Goal: Check status: Check status

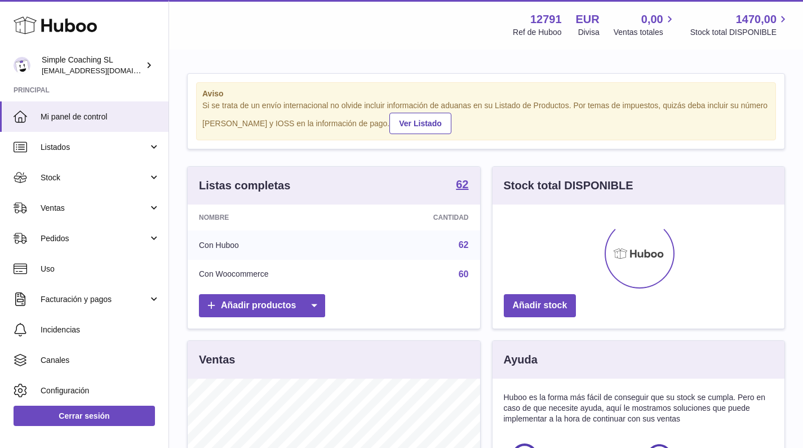
scroll to position [176, 292]
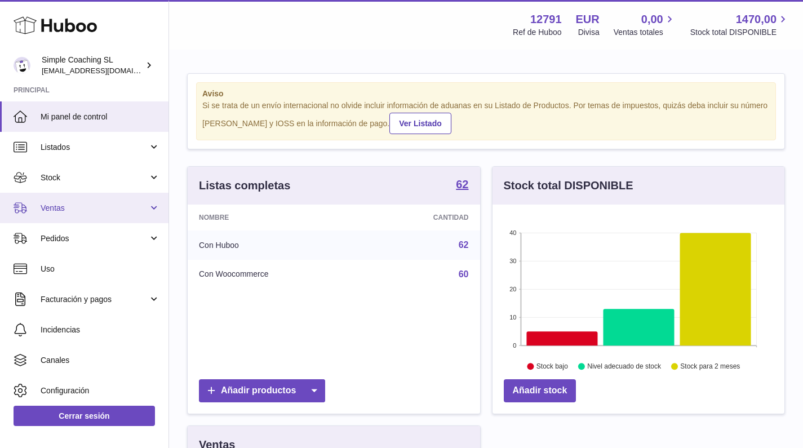
click at [121, 201] on link "Ventas" at bounding box center [84, 208] width 169 height 30
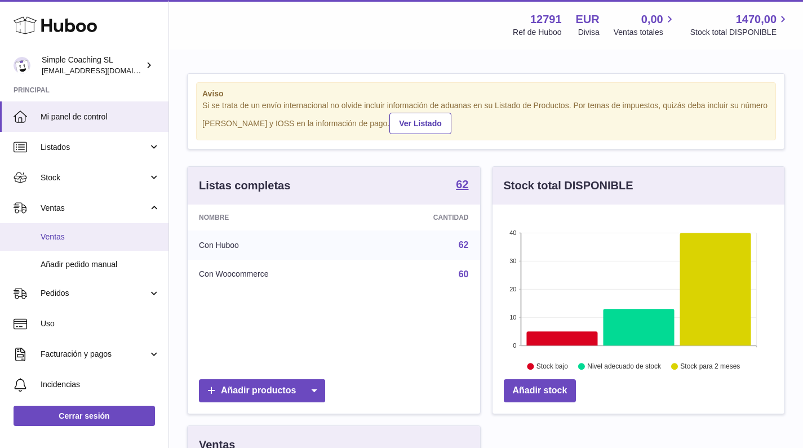
click at [107, 232] on span "Ventas" at bounding box center [101, 237] width 120 height 11
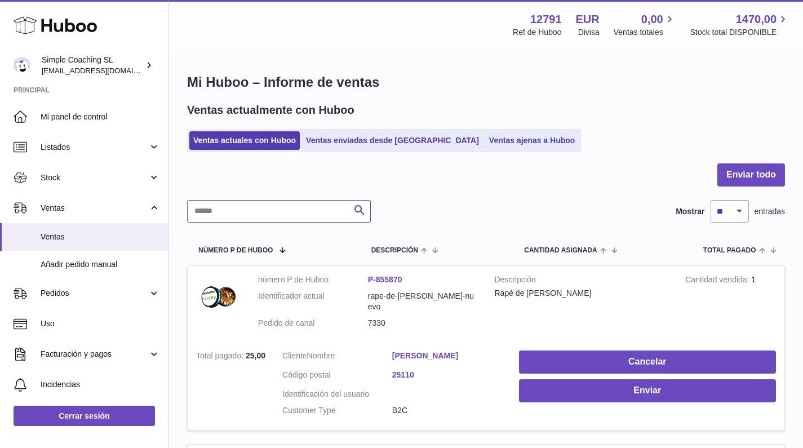
click at [298, 203] on input "text" at bounding box center [279, 211] width 184 height 23
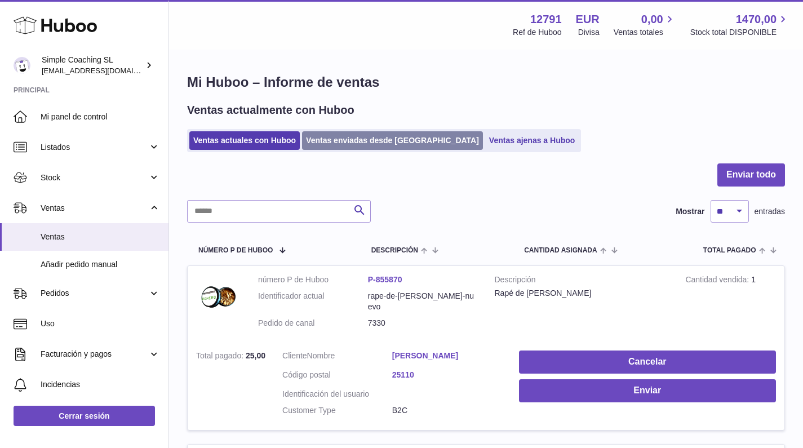
click at [348, 141] on link "Ventas enviadas desde [GEOGRAPHIC_DATA]" at bounding box center [392, 140] width 181 height 19
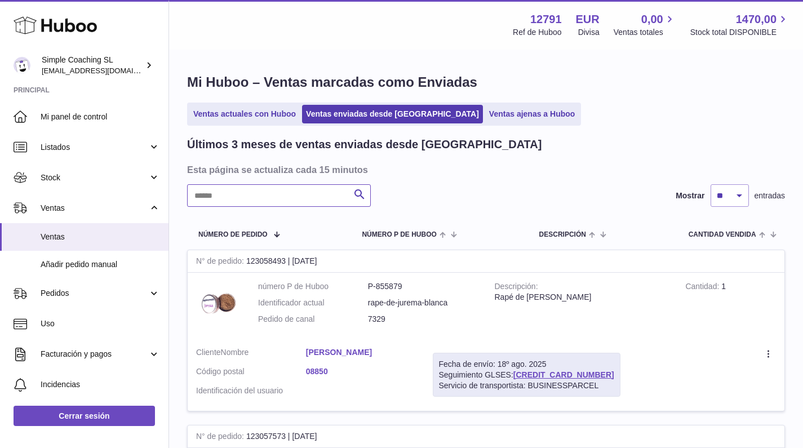
click at [268, 202] on input "text" at bounding box center [279, 195] width 184 height 23
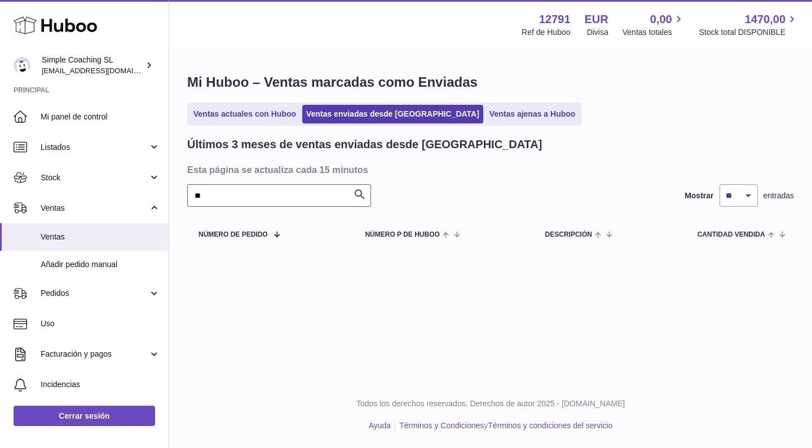
type input "*"
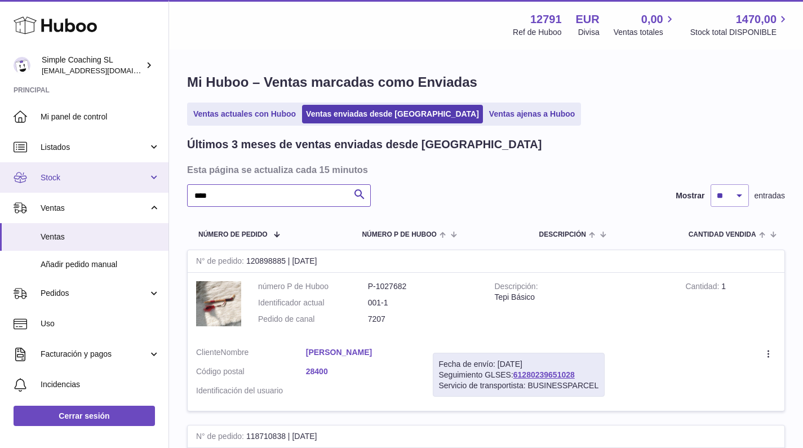
type input "****"
click at [81, 188] on link "Stock" at bounding box center [84, 177] width 169 height 30
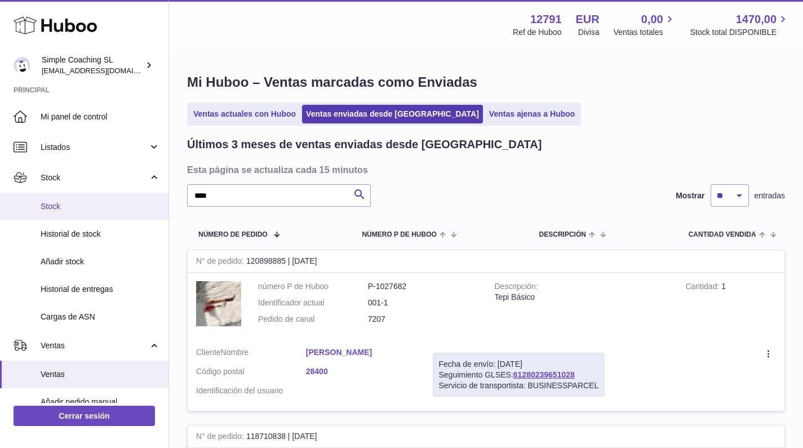
click at [82, 203] on span "Stock" at bounding box center [101, 206] width 120 height 11
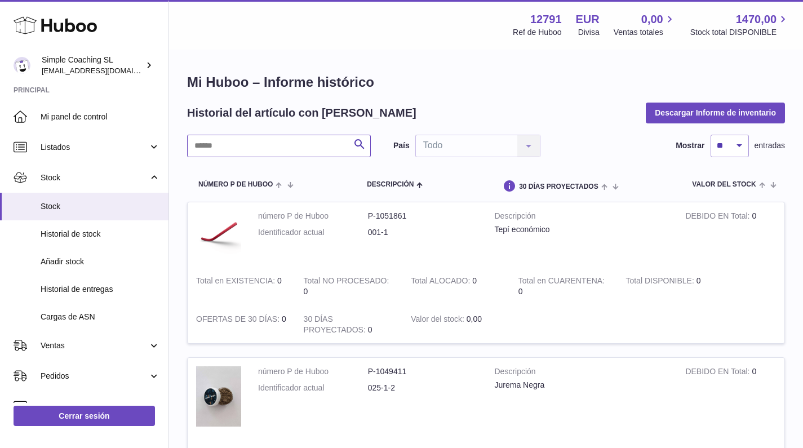
click at [246, 140] on input "text" at bounding box center [279, 146] width 184 height 23
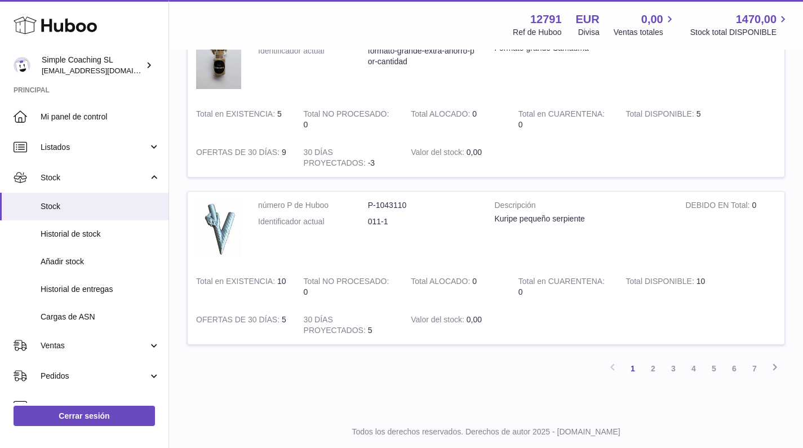
scroll to position [1001, 0]
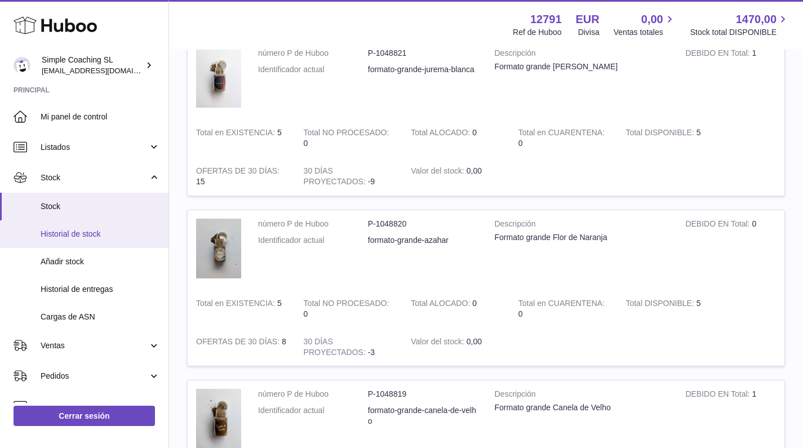
click at [95, 231] on span "Historial de stock" at bounding box center [101, 234] width 120 height 11
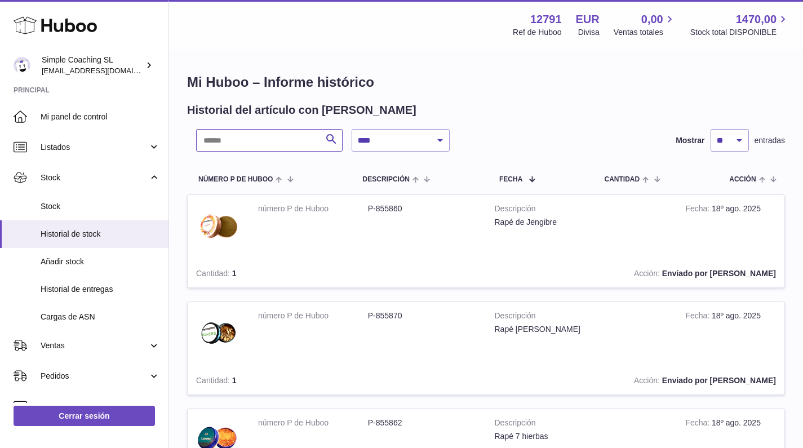
click at [282, 143] on input "text" at bounding box center [269, 140] width 147 height 23
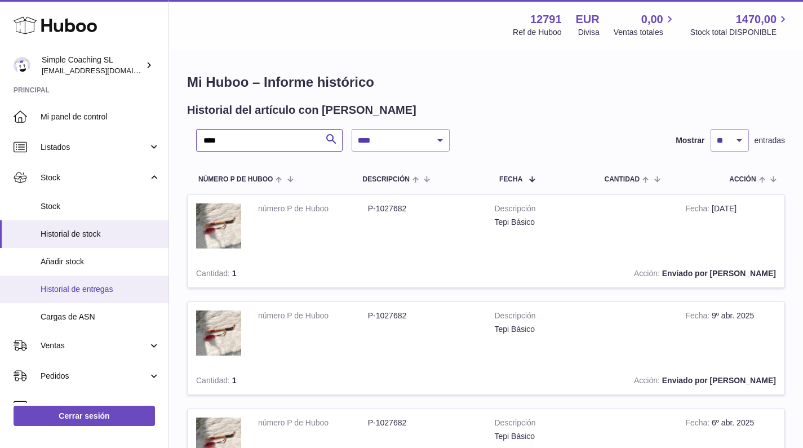
type input "****"
click at [108, 288] on span "Historial de entregas" at bounding box center [101, 289] width 120 height 11
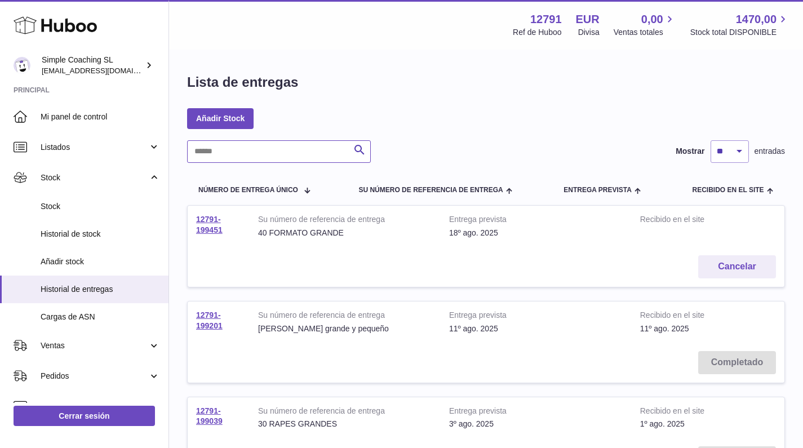
click at [249, 161] on input "text" at bounding box center [279, 151] width 184 height 23
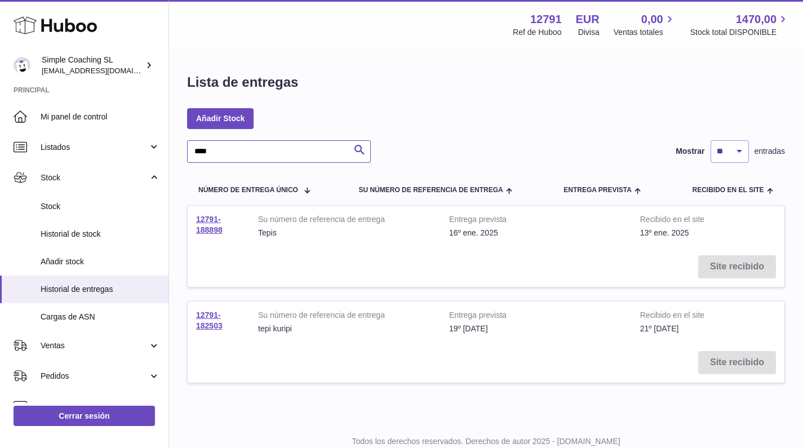
click at [309, 149] on input "****" at bounding box center [279, 151] width 184 height 23
type input "*"
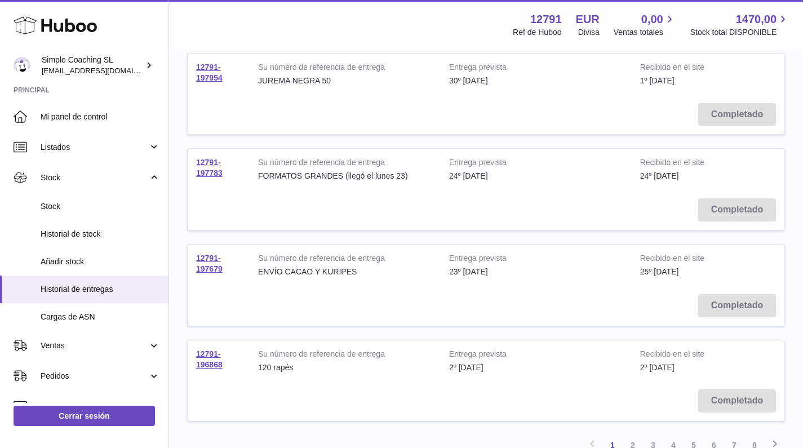
scroll to position [743, 0]
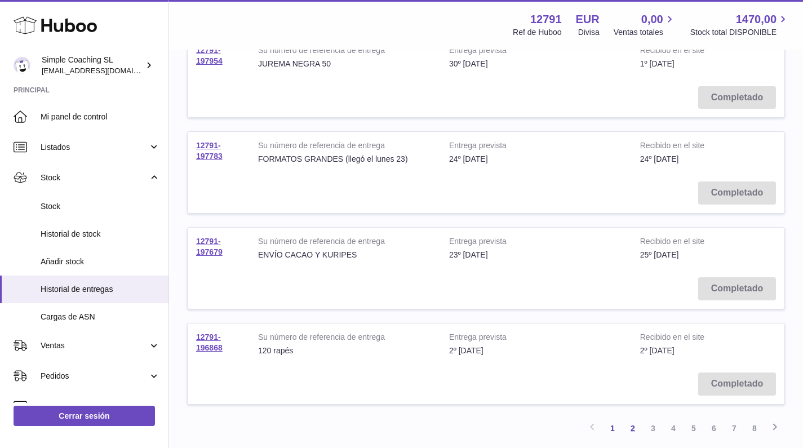
click at [637, 418] on link "2" at bounding box center [633, 428] width 20 height 20
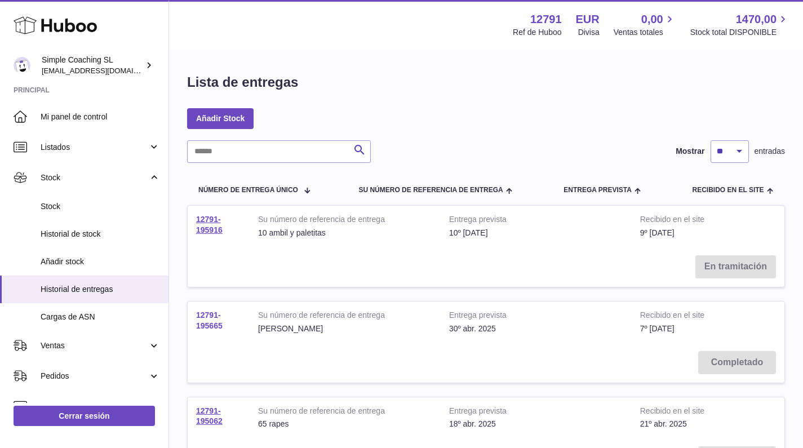
click at [219, 321] on link "12791-195665" at bounding box center [209, 321] width 26 height 20
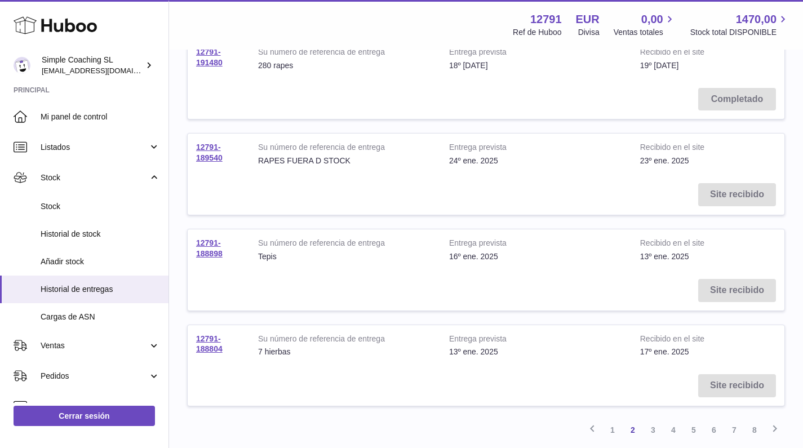
scroll to position [815, 0]
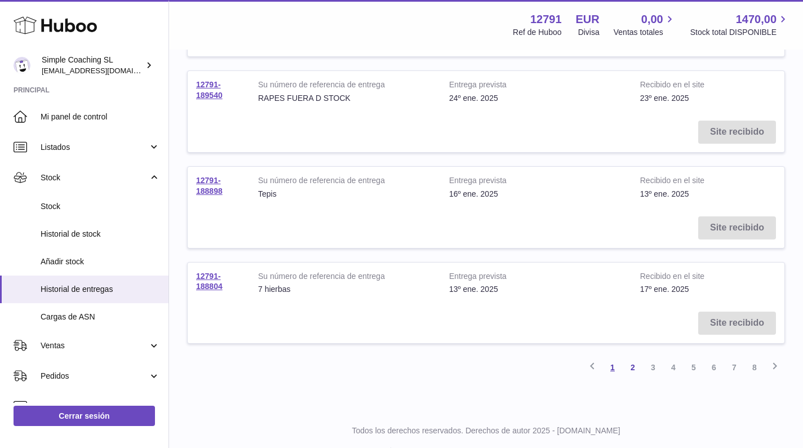
click at [605, 357] on link "1" at bounding box center [613, 367] width 20 height 20
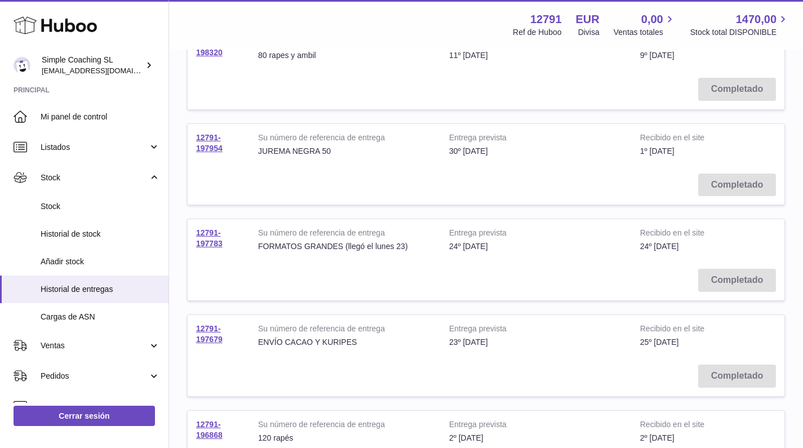
scroll to position [707, 0]
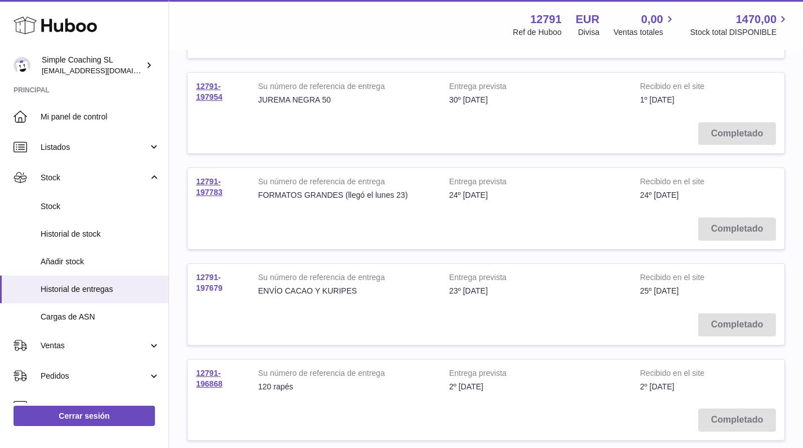
click at [210, 273] on link "12791-197679" at bounding box center [209, 283] width 26 height 20
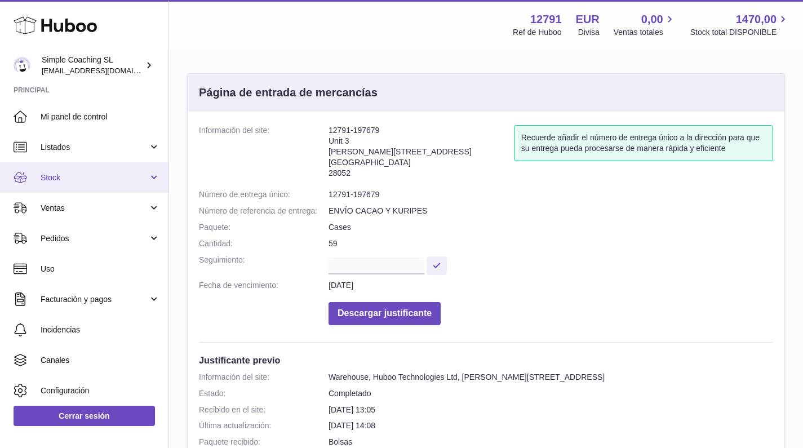
click at [108, 183] on link "Stock" at bounding box center [84, 177] width 169 height 30
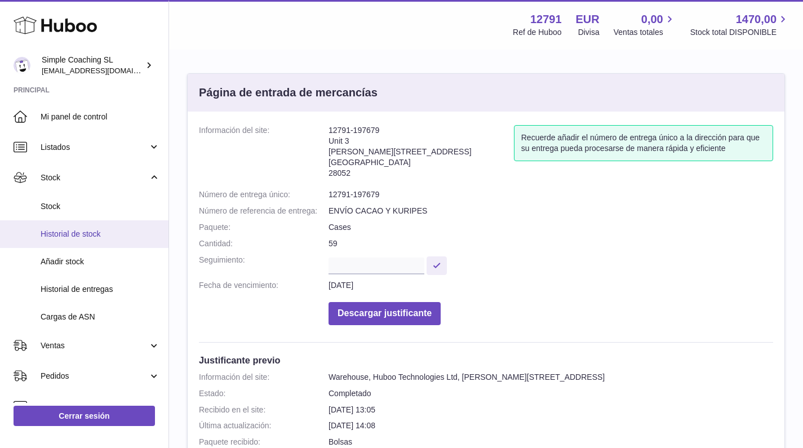
click at [108, 242] on link "Historial de stock" at bounding box center [84, 234] width 169 height 28
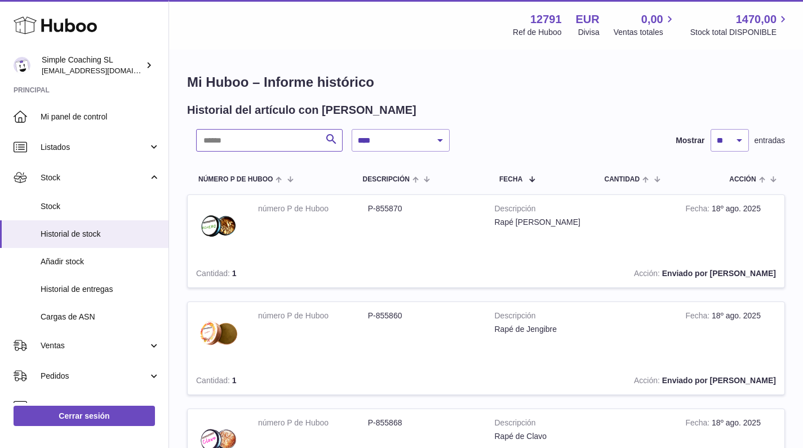
click at [259, 129] on input "text" at bounding box center [269, 140] width 147 height 23
type input "****"
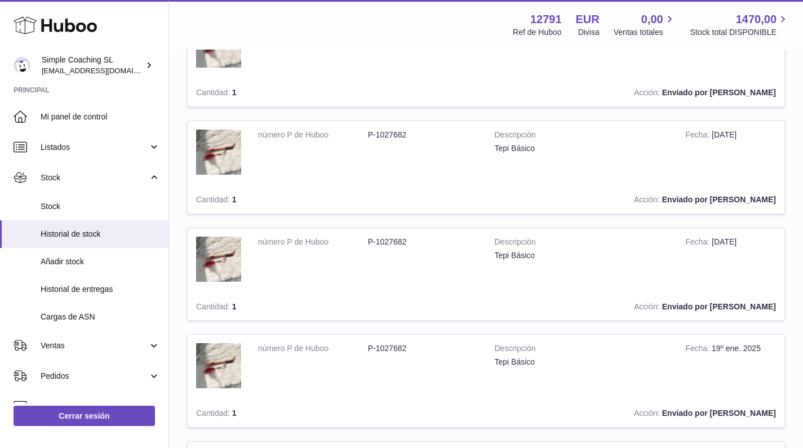
scroll to position [922, 0]
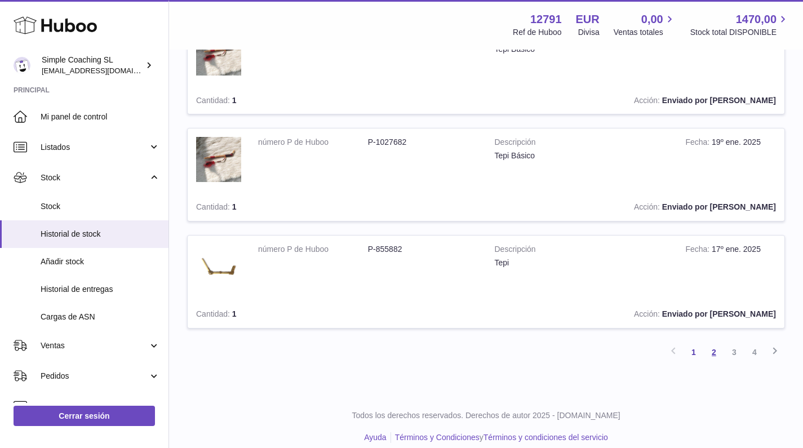
click at [713, 342] on link "2" at bounding box center [714, 352] width 20 height 20
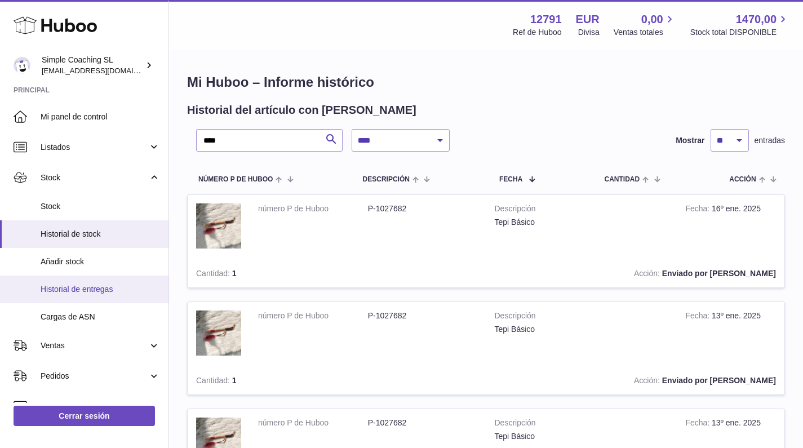
click at [92, 287] on span "Historial de entregas" at bounding box center [101, 289] width 120 height 11
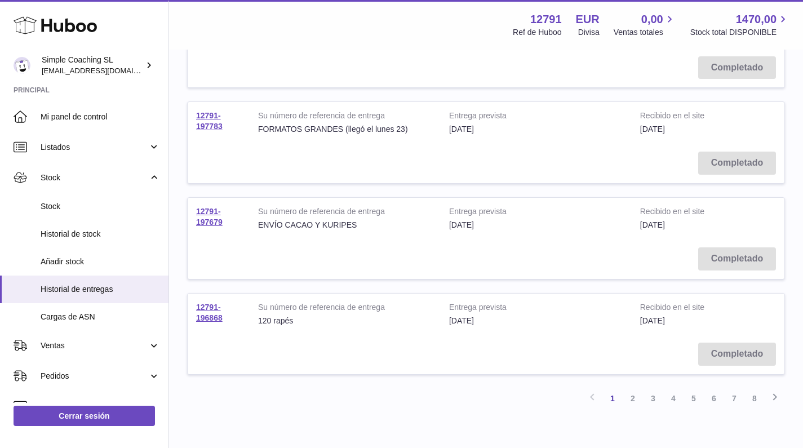
scroll to position [725, 0]
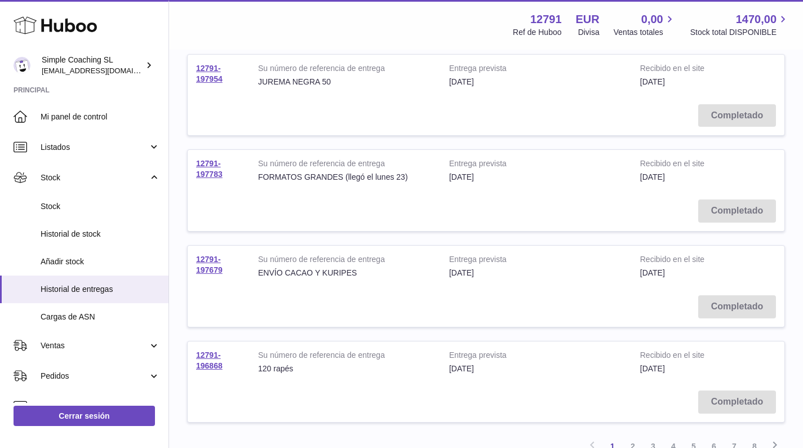
click at [223, 152] on td "12791-197783" at bounding box center [219, 170] width 62 height 41
click at [212, 159] on link "12791-197783" at bounding box center [209, 169] width 26 height 20
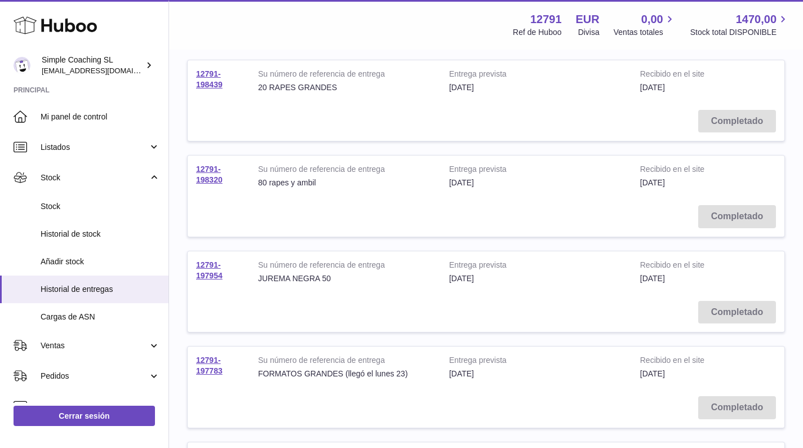
scroll to position [0, 0]
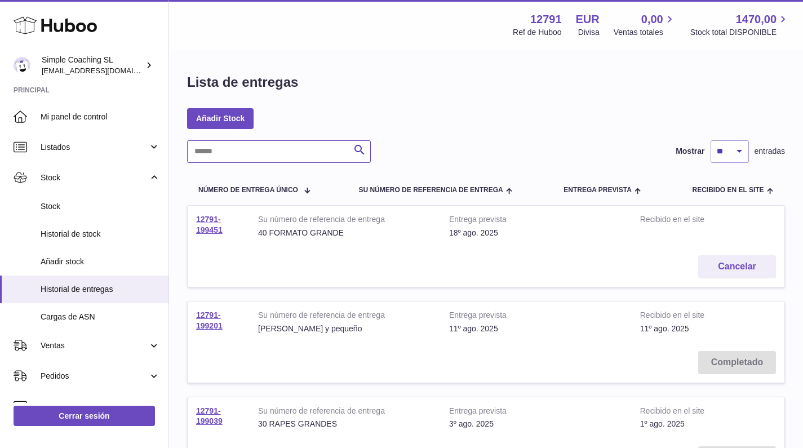
click at [233, 154] on input "text" at bounding box center [279, 151] width 184 height 23
type input "****"
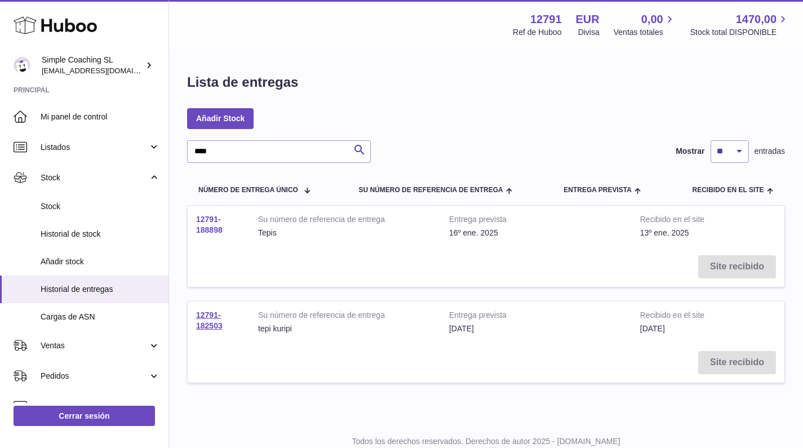
click at [202, 233] on link "12791-188898" at bounding box center [209, 225] width 26 height 20
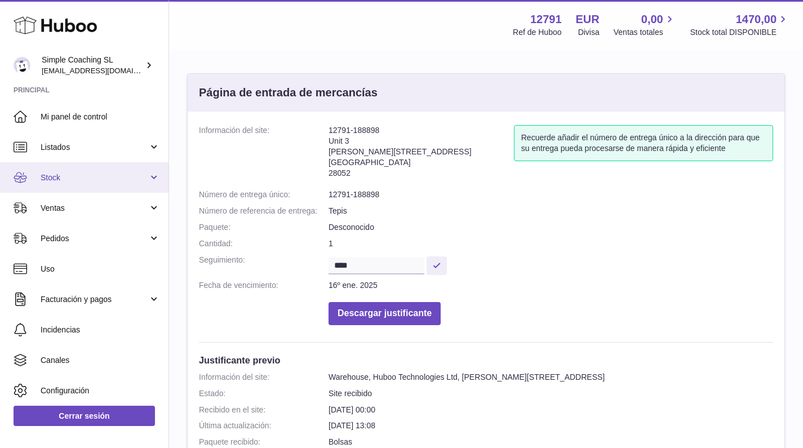
click at [87, 184] on link "Stock" at bounding box center [84, 177] width 169 height 30
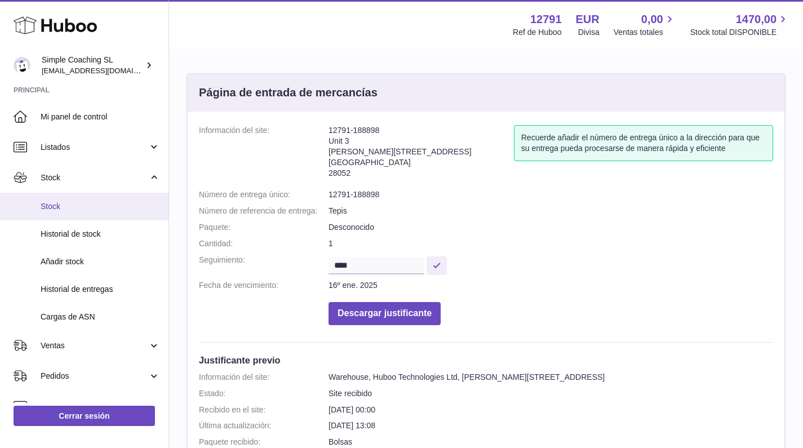
click at [95, 203] on span "Stock" at bounding box center [101, 206] width 120 height 11
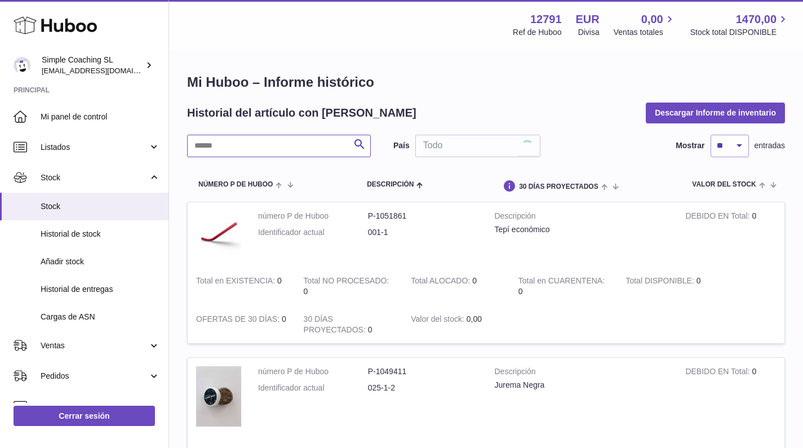
click at [253, 141] on input "text" at bounding box center [279, 146] width 184 height 23
